Goal: Information Seeking & Learning: Learn about a topic

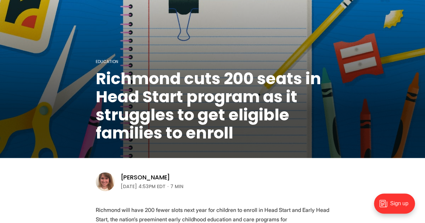
scroll to position [63, 0]
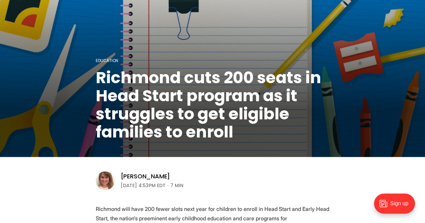
click at [127, 82] on h1 "Richmond cuts 200 seats in Head Start program as it struggles to get eligible f…" at bounding box center [213, 105] width 234 height 72
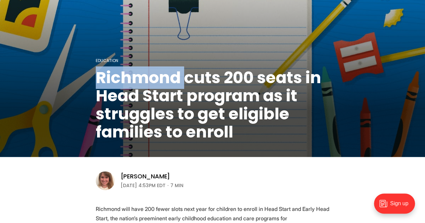
click at [127, 82] on h1 "Richmond cuts 200 seats in Head Start program as it struggles to get eligible f…" at bounding box center [213, 105] width 234 height 72
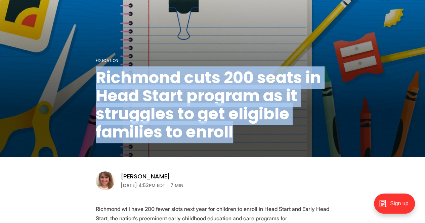
click at [127, 82] on h1 "Richmond cuts 200 seats in Head Start program as it struggles to get eligible f…" at bounding box center [213, 105] width 234 height 72
copy header "Richmond cuts 200 seats in Head Start program as it struggles to get eligible f…"
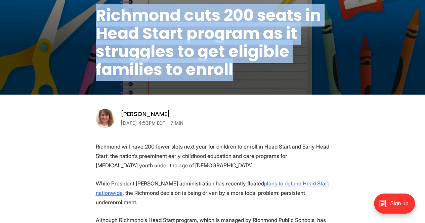
scroll to position [126, 0]
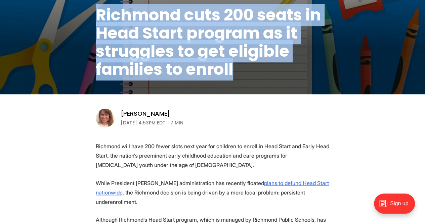
drag, startPoint x: 183, startPoint y: 112, endPoint x: 118, endPoint y: 111, distance: 64.8
click at [118, 111] on aside "[PERSON_NAME] [DATE] 4:53PM EDT 7 min" at bounding box center [145, 118] width 98 height 20
copy link "[PERSON_NAME]"
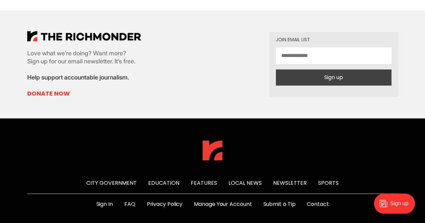
scroll to position [2715, 0]
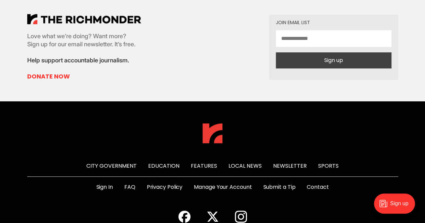
drag, startPoint x: 179, startPoint y: 205, endPoint x: 218, endPoint y: 203, distance: 39.7
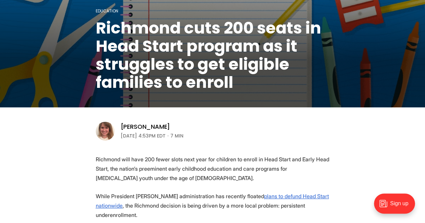
scroll to position [138, 0]
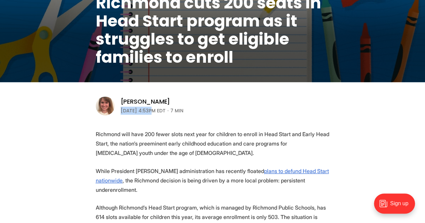
drag, startPoint x: 150, startPoint y: 111, endPoint x: 121, endPoint y: 112, distance: 29.6
click at [121, 112] on time "[DATE] 4:53PM EDT" at bounding box center [142, 111] width 45 height 8
copy time "[DATE]"
